Goal: Task Accomplishment & Management: Complete application form

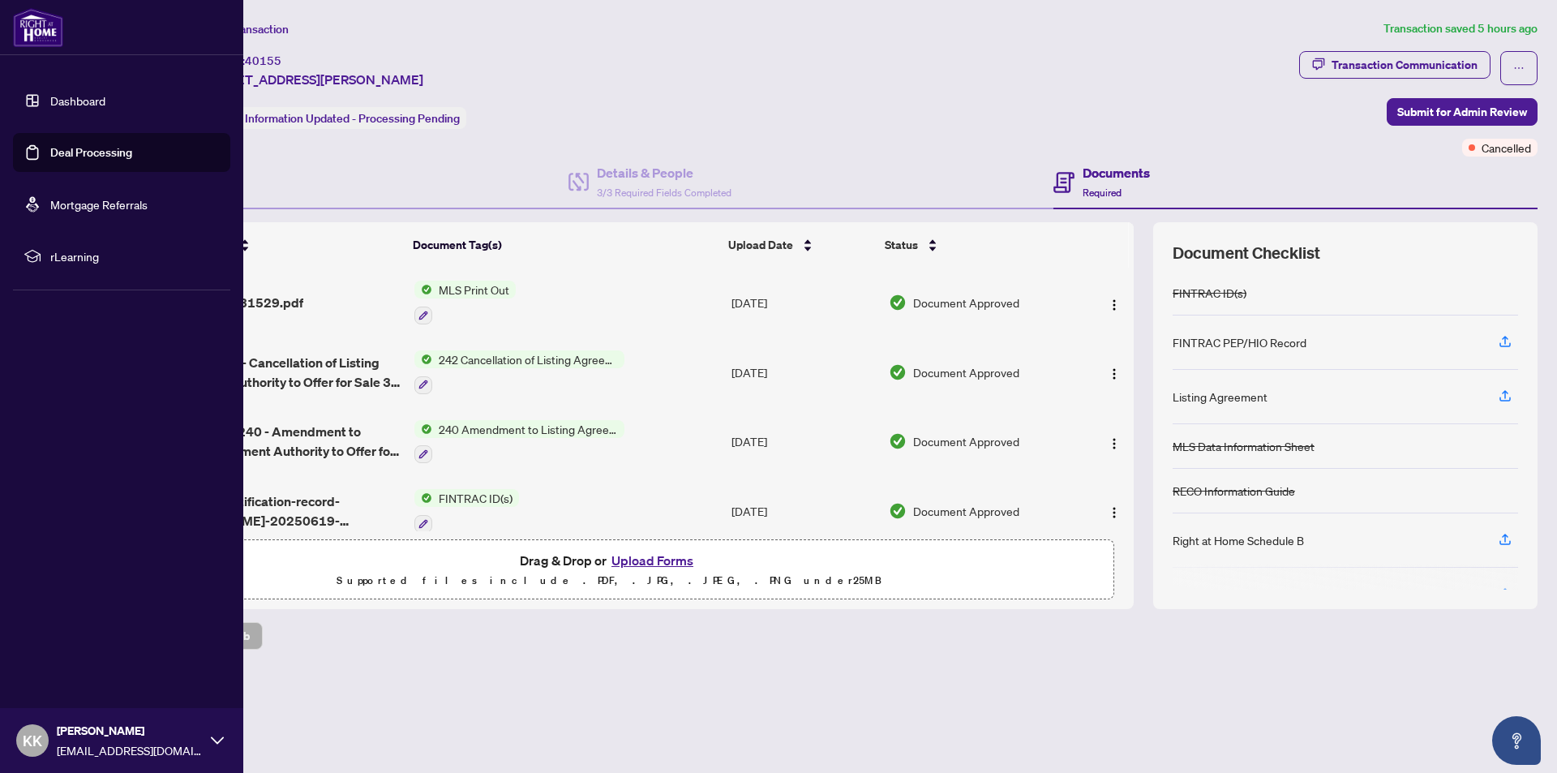
click at [88, 148] on link "Deal Processing" at bounding box center [91, 152] width 82 height 15
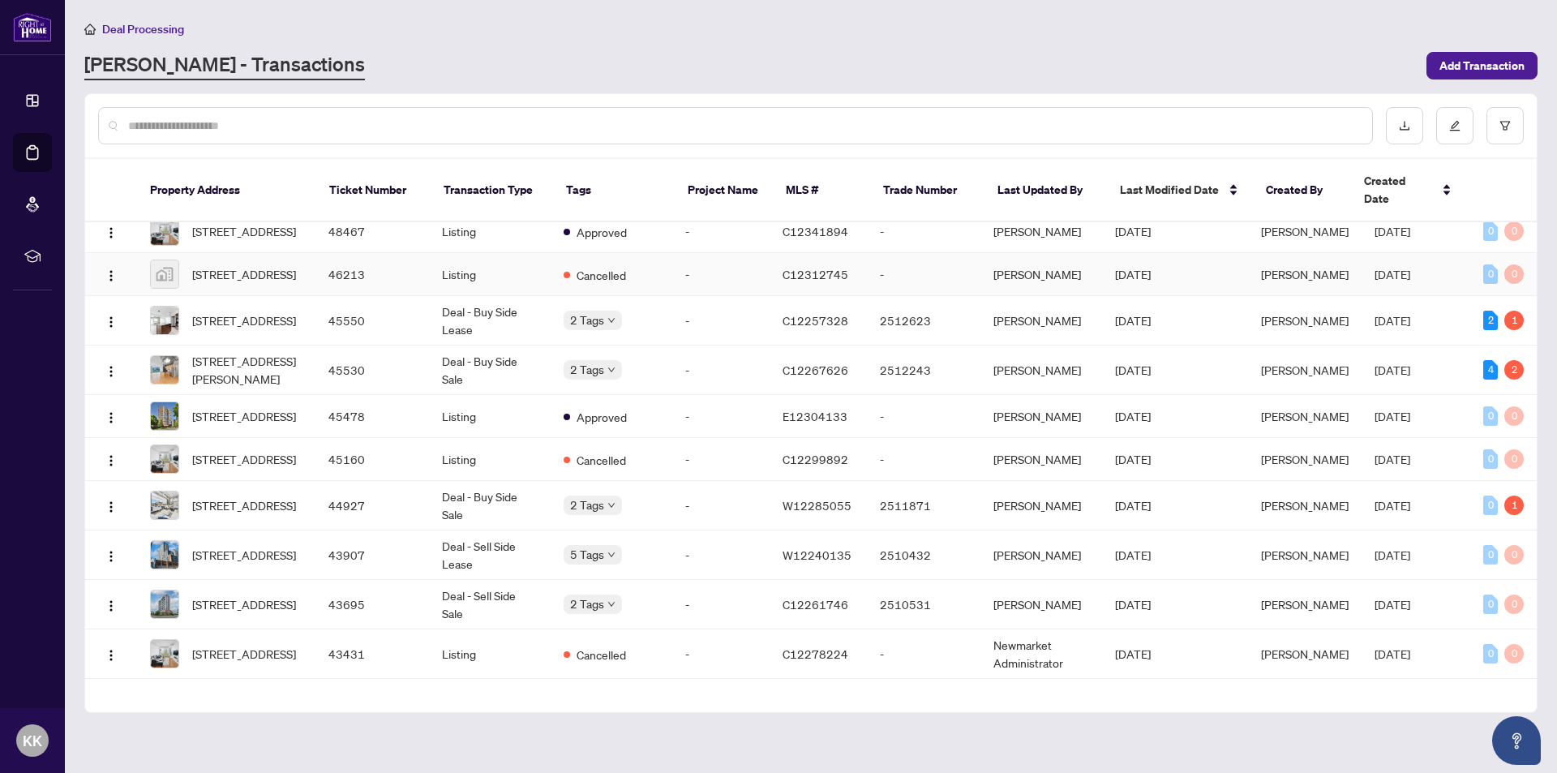
scroll to position [81, 0]
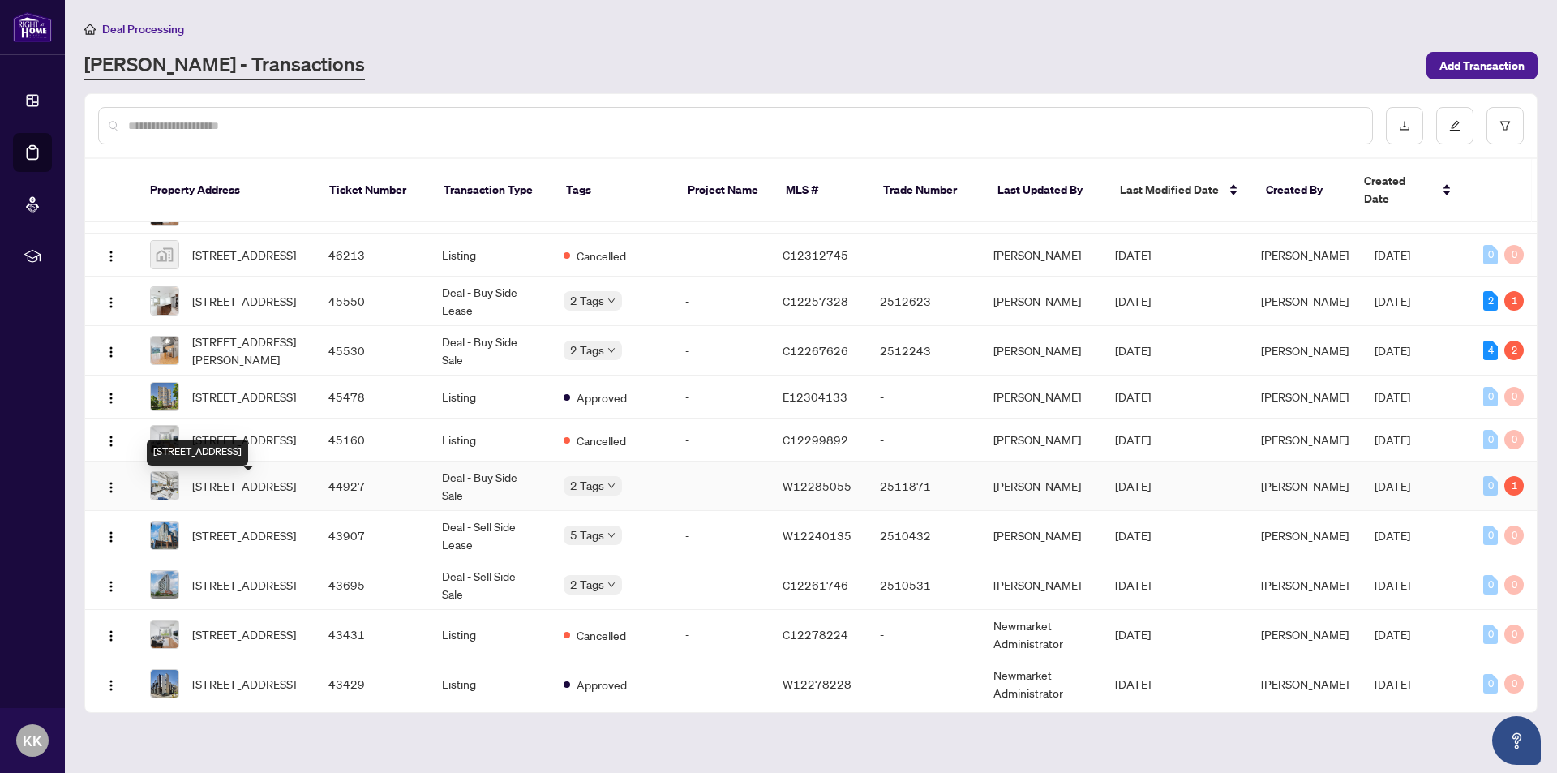
click at [290, 495] on span "[STREET_ADDRESS]" at bounding box center [244, 486] width 104 height 18
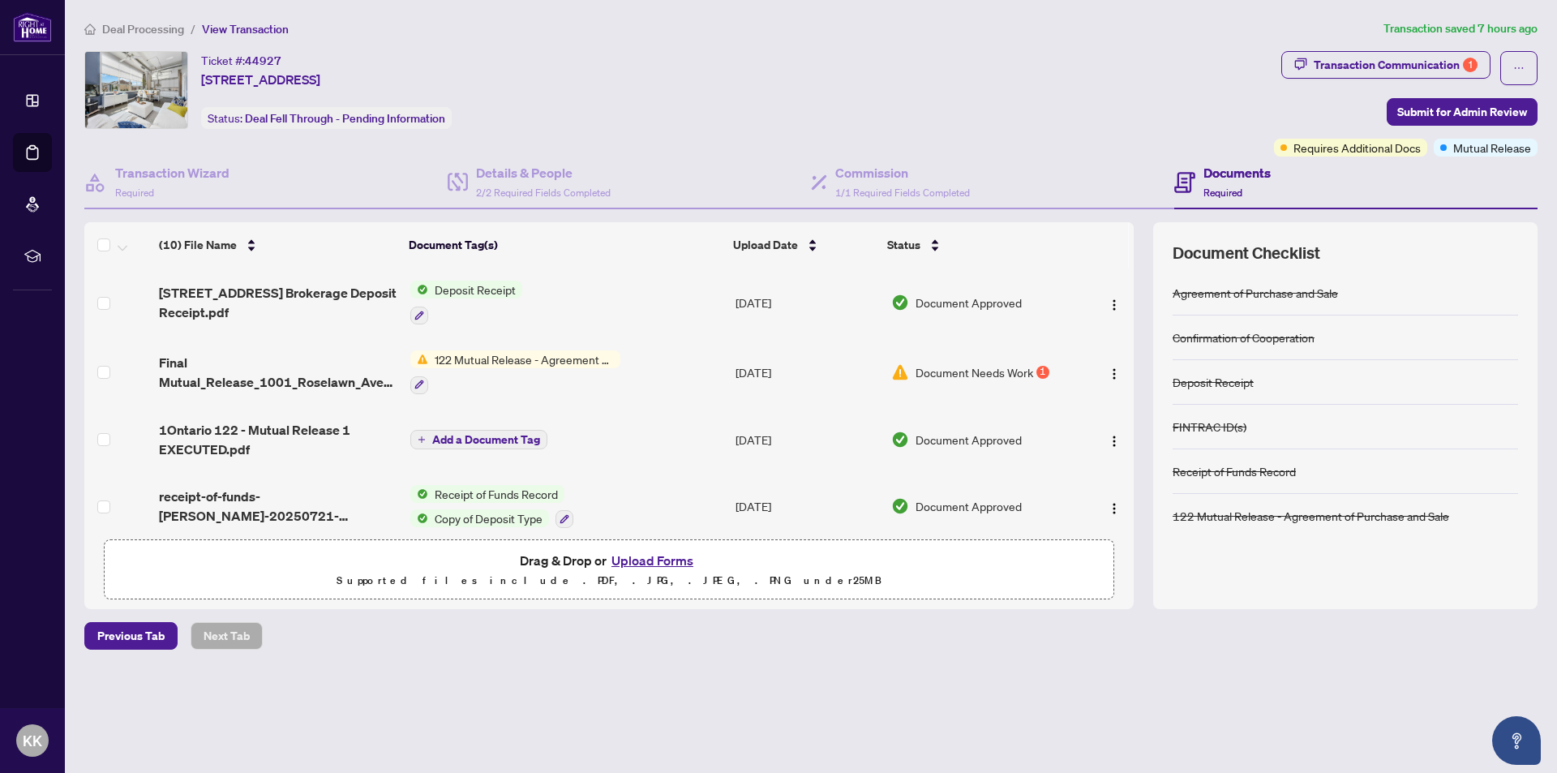
click at [645, 559] on button "Upload Forms" at bounding box center [653, 560] width 92 height 21
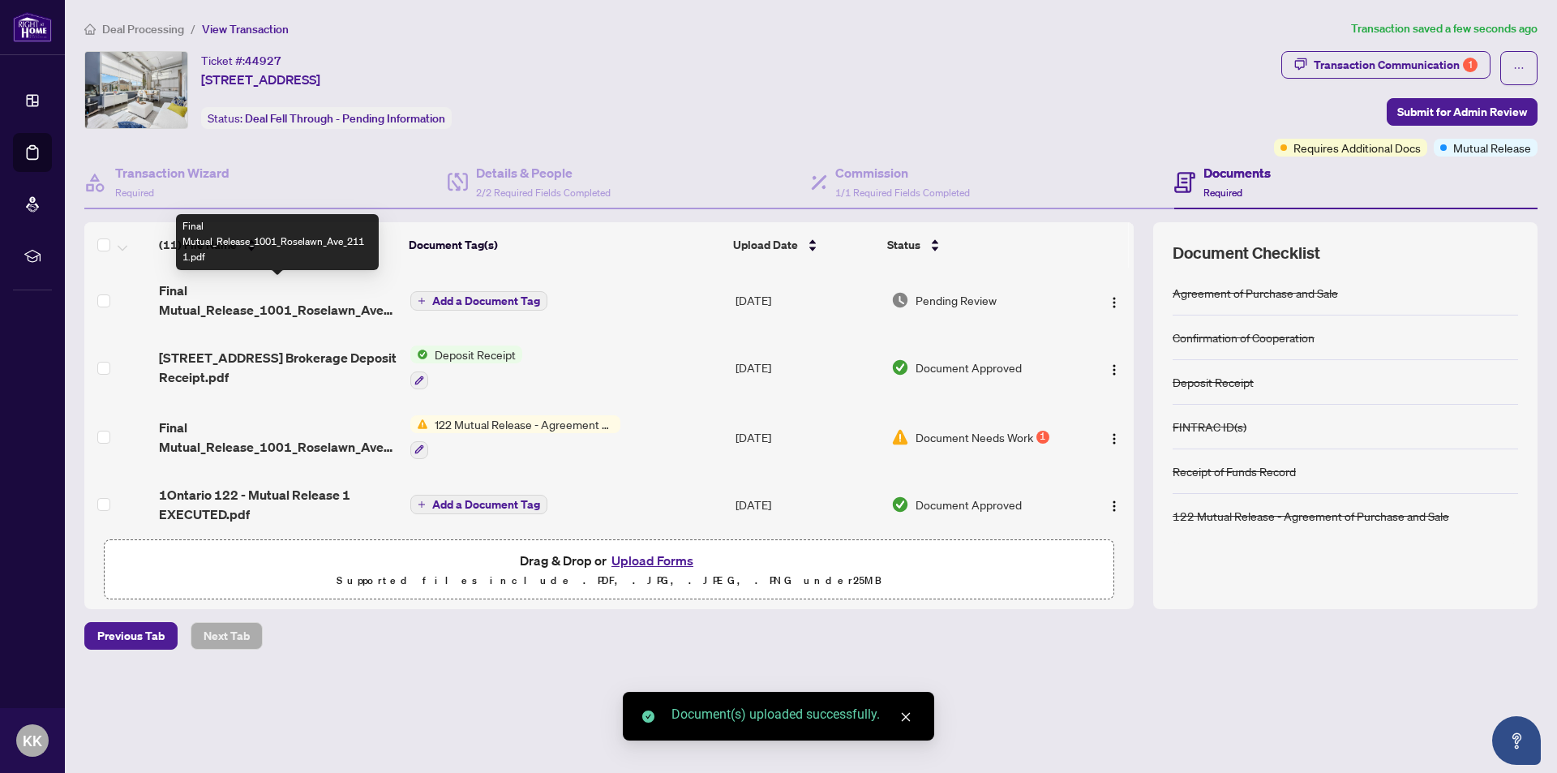
click at [198, 294] on span "Final Mutual_Release_1001_Roselawn_Ave_211 1.pdf" at bounding box center [278, 300] width 238 height 39
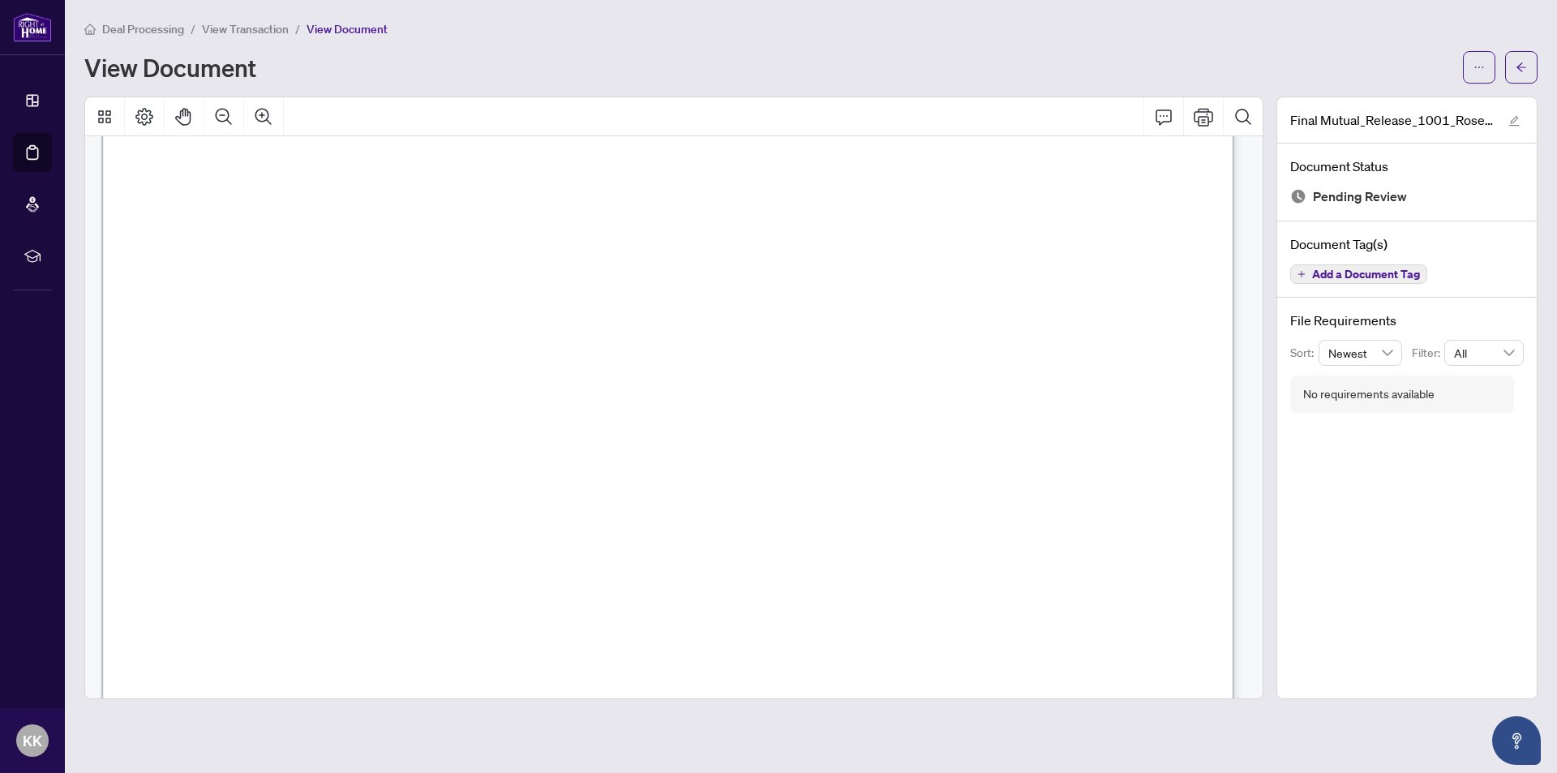
scroll to position [126, 0]
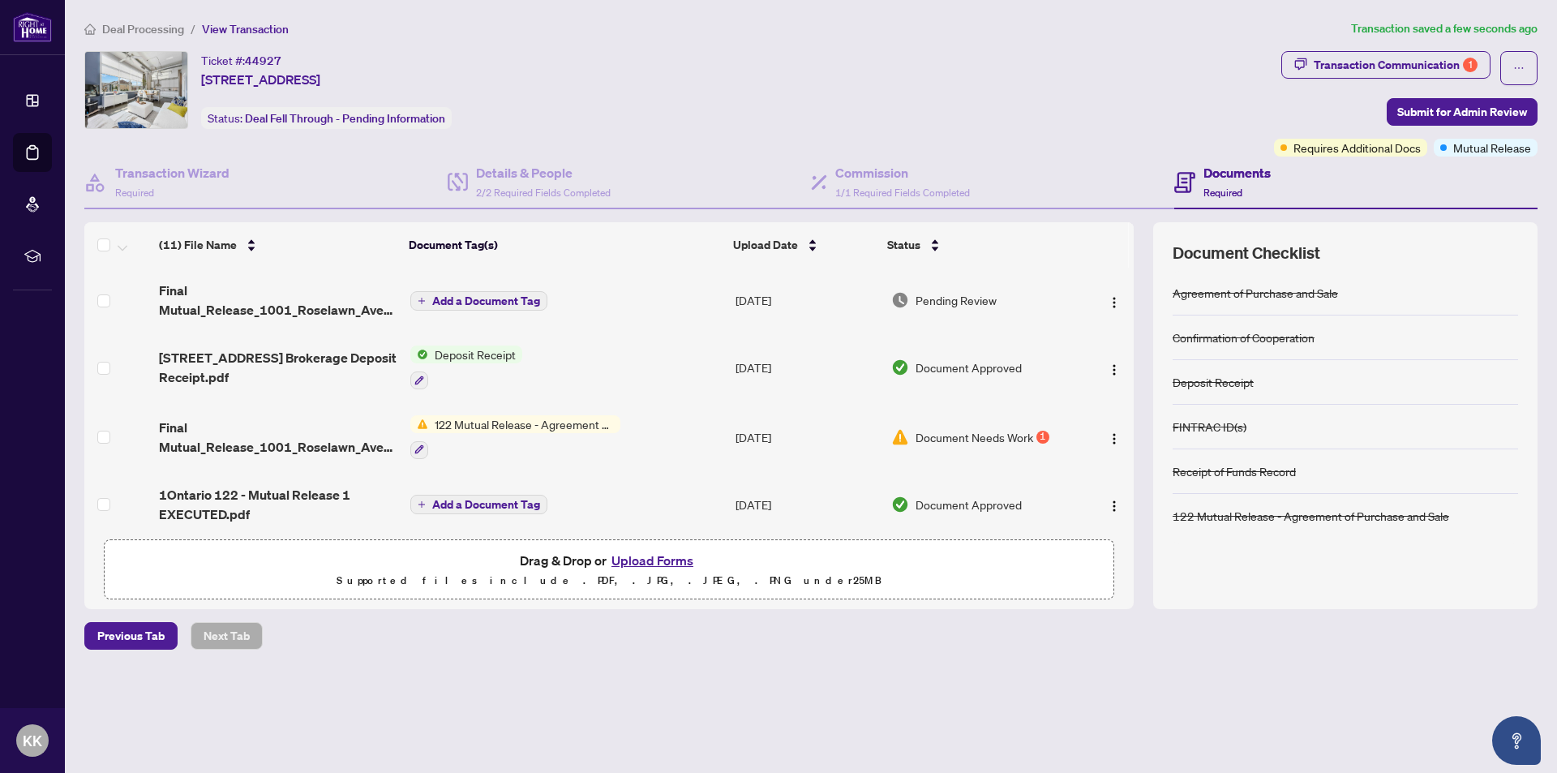
click at [486, 298] on span "Add a Document Tag" at bounding box center [486, 300] width 108 height 11
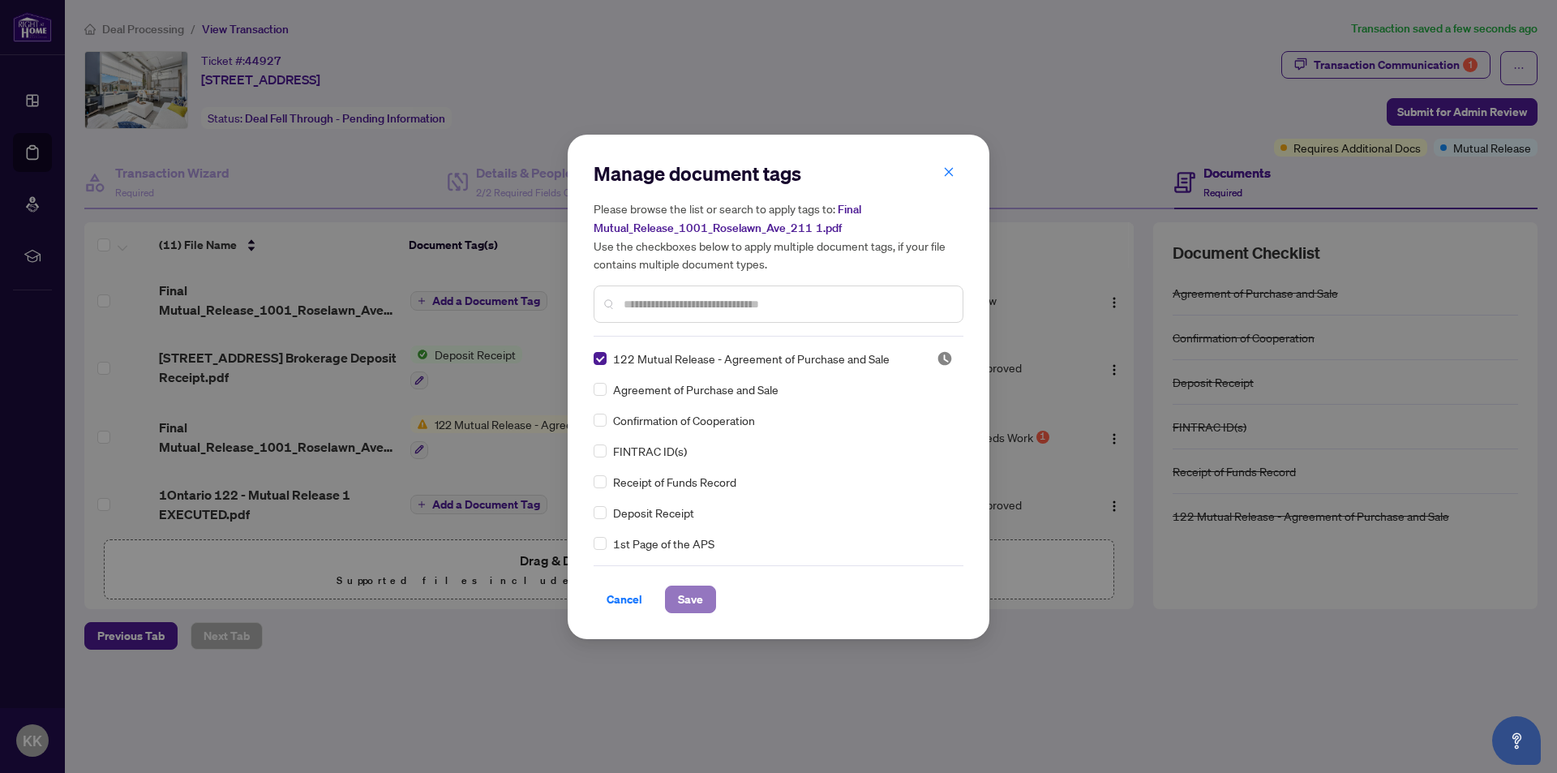
click at [690, 595] on span "Save" at bounding box center [690, 599] width 25 height 26
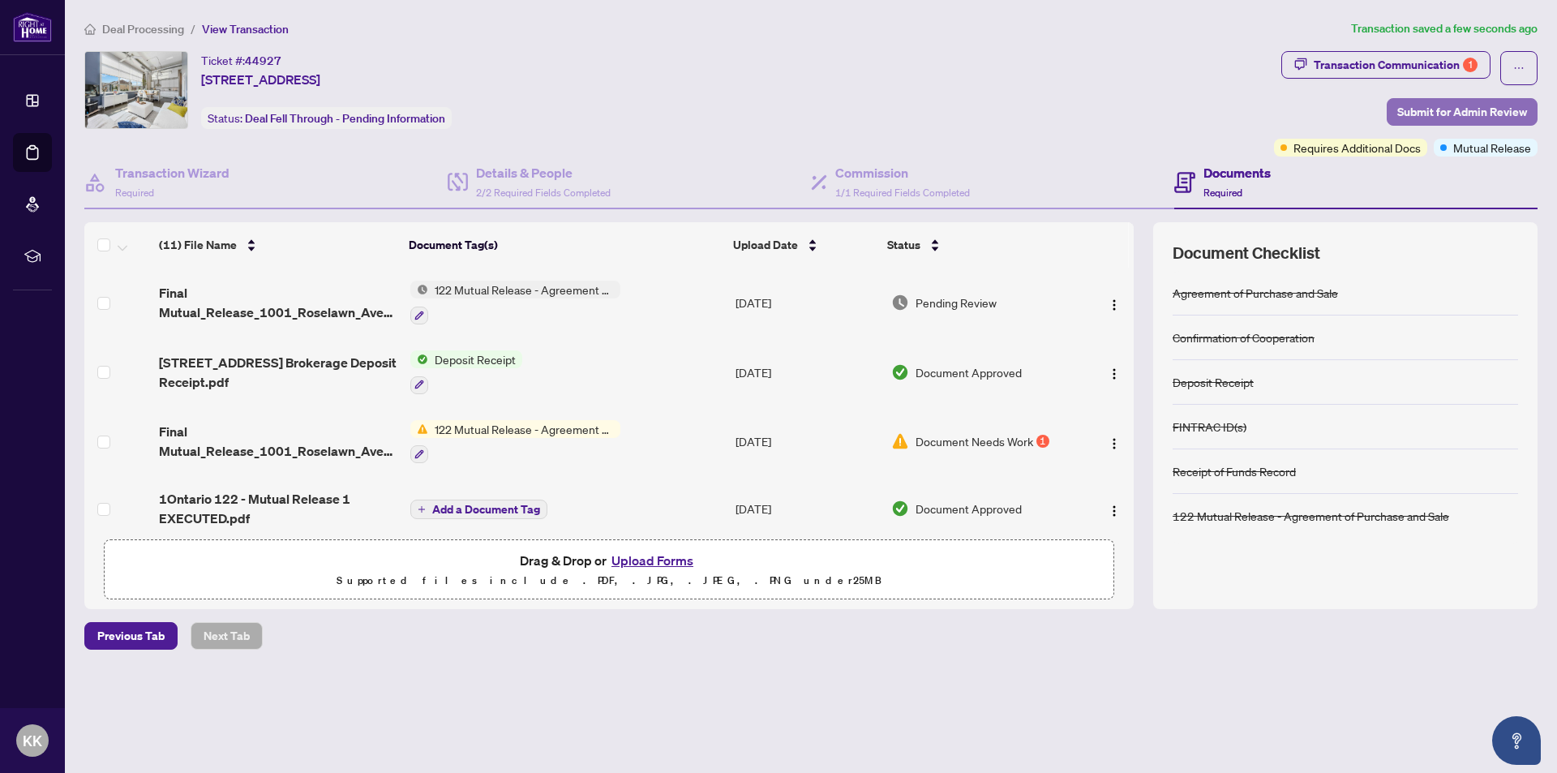
click at [1435, 105] on span "Submit for Admin Review" at bounding box center [1463, 112] width 130 height 26
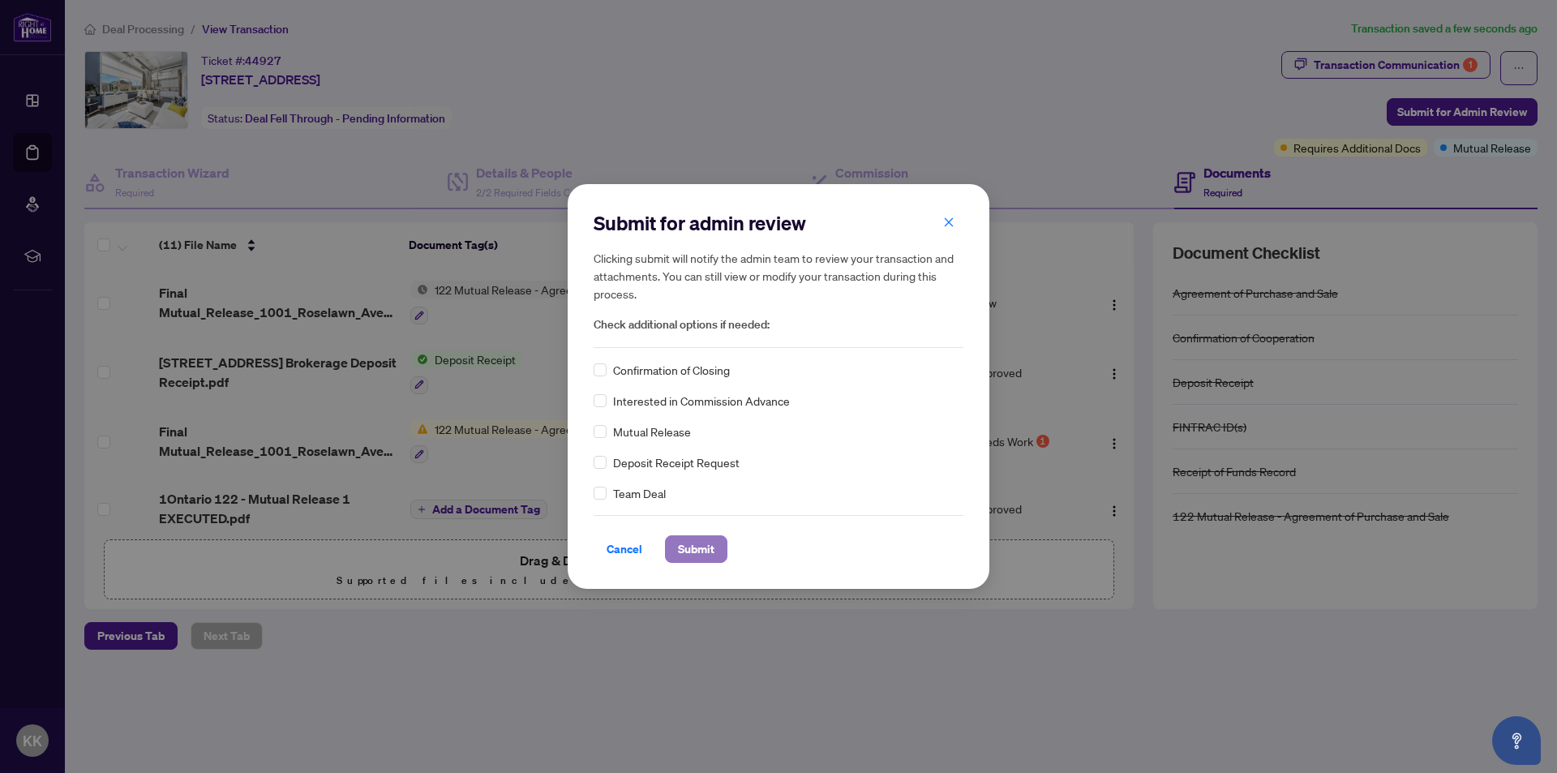
click at [692, 545] on span "Submit" at bounding box center [696, 549] width 37 height 26
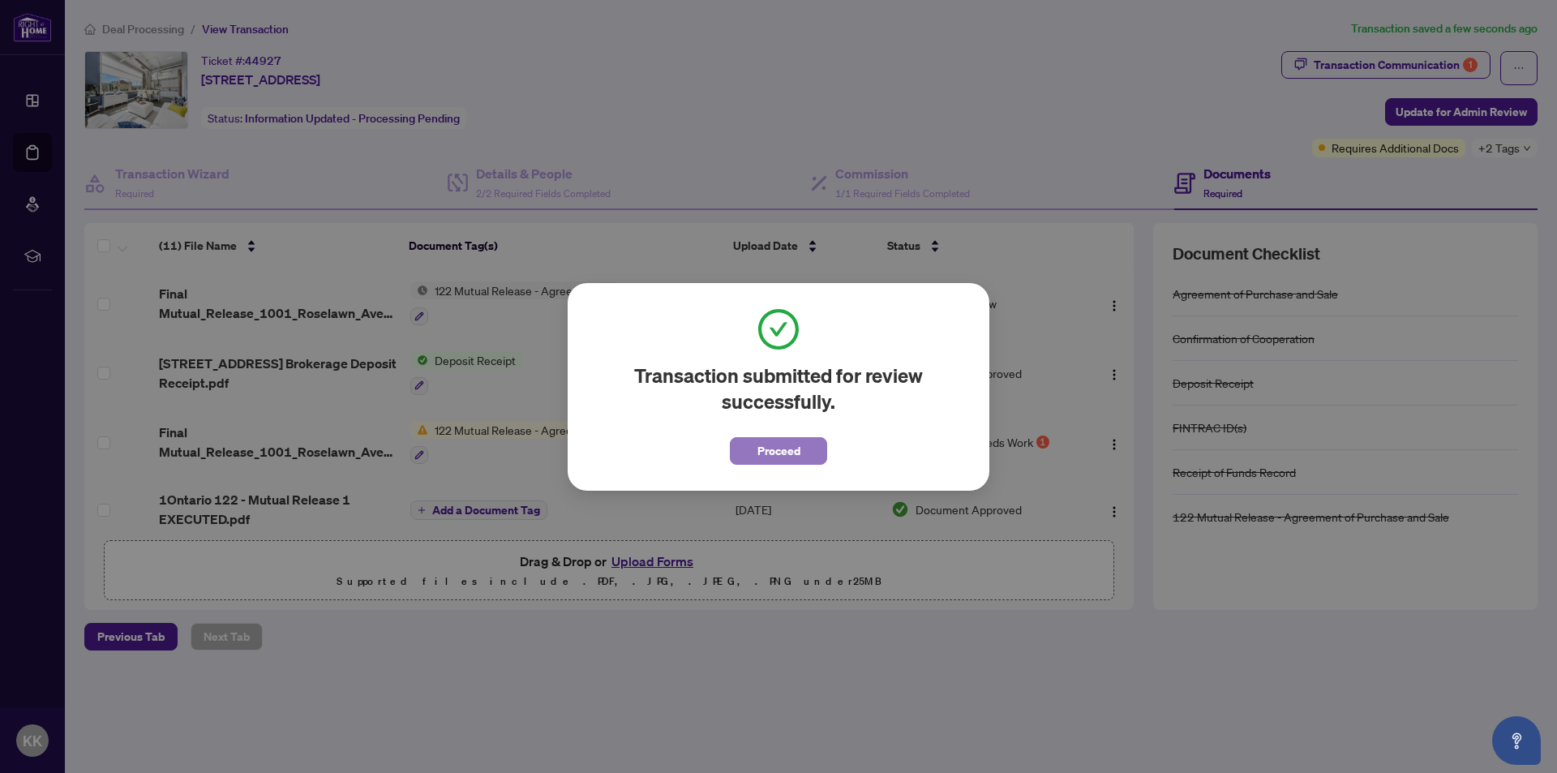
click at [782, 451] on span "Proceed" at bounding box center [779, 451] width 43 height 26
